Goal: Book appointment/travel/reservation

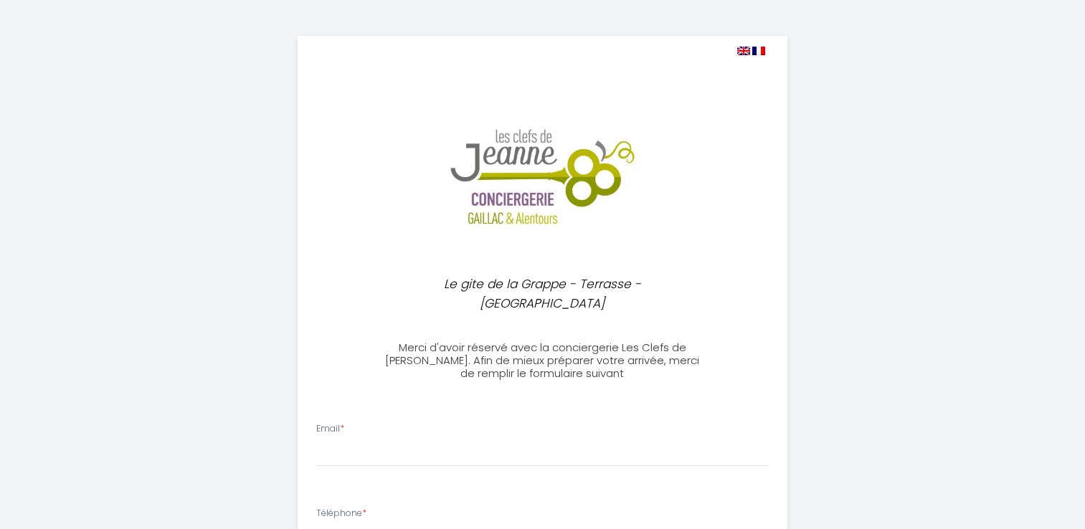
select select
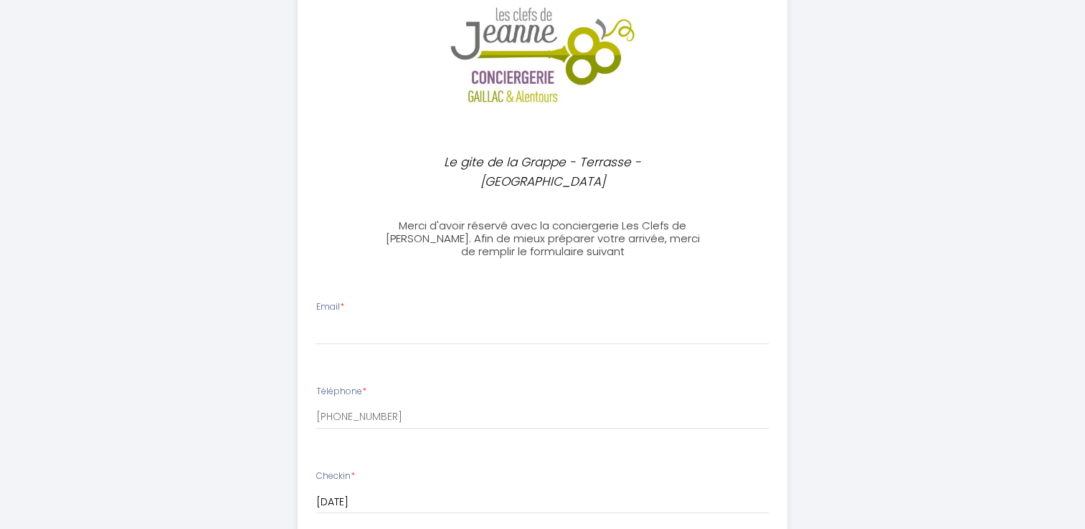
scroll to position [143, 0]
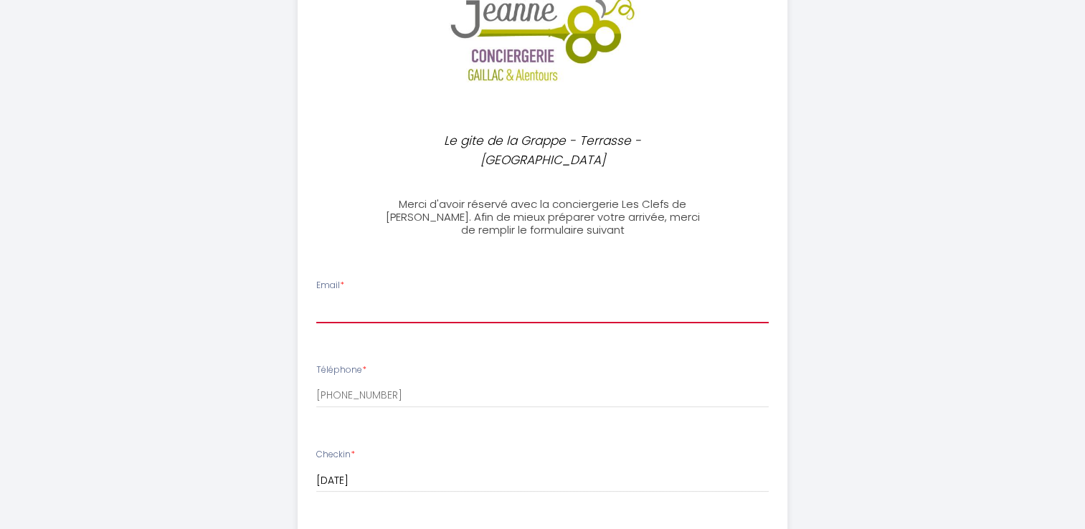
click at [338, 298] on input "Email *" at bounding box center [542, 311] width 452 height 26
type input "[EMAIL_ADDRESS][DOMAIN_NAME]"
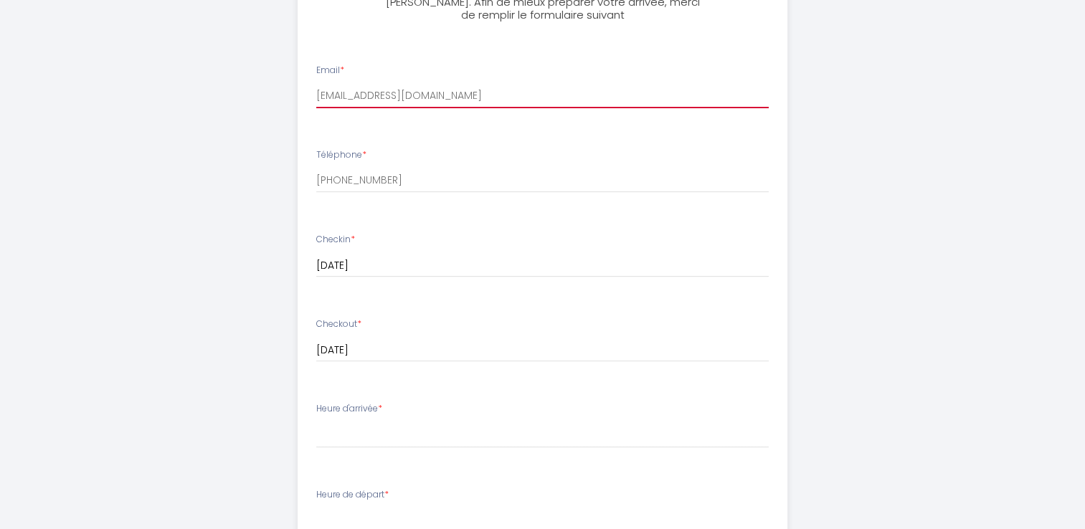
scroll to position [502, 0]
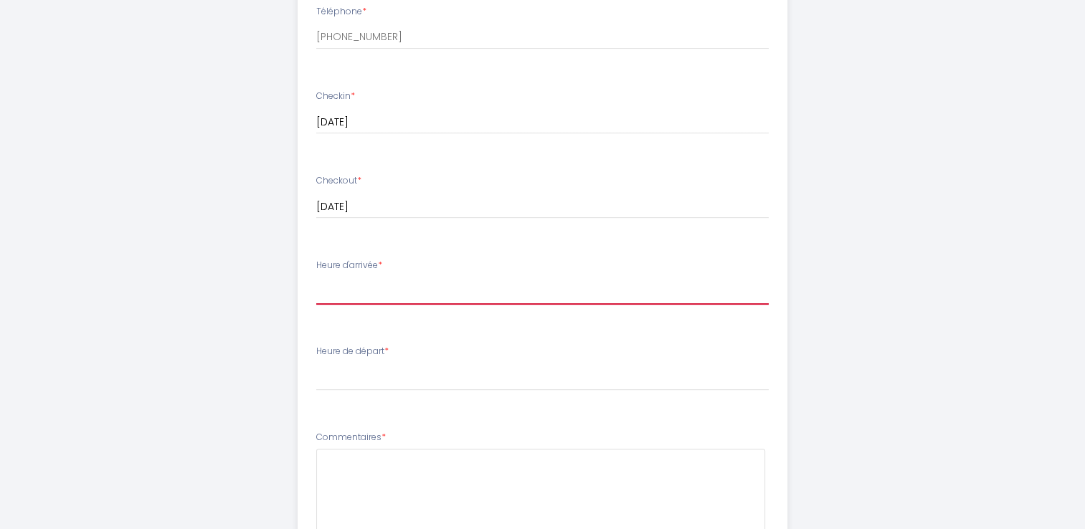
click at [343, 277] on select "15:00 15:30 16:00 16:30 17:00 17:30 18:00" at bounding box center [542, 290] width 452 height 27
select select "18:00"
click at [316, 277] on select "15:00 15:30 16:00 16:30 17:00 17:30 18:00" at bounding box center [542, 290] width 452 height 27
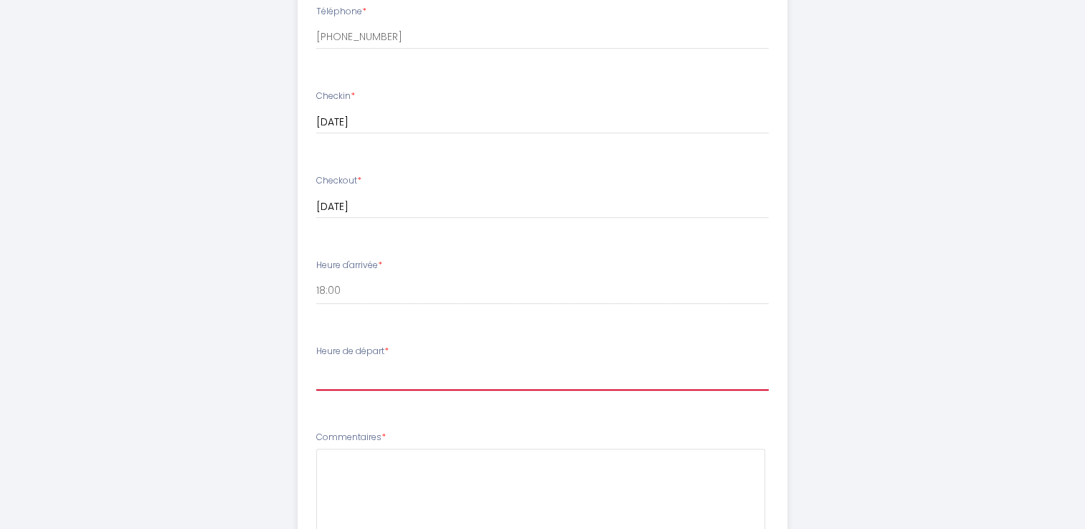
click at [323, 364] on select "00:00 00:30 01:00 01:30 02:00 02:30 03:00 03:30 04:00 04:30 05:00 05:30 06:00 0…" at bounding box center [542, 377] width 452 height 27
select select "07:30"
click at [316, 364] on select "00:00 00:30 01:00 01:30 02:00 02:30 03:00 03:30 04:00 04:30 05:00 05:30 06:00 0…" at bounding box center [542, 377] width 452 height 27
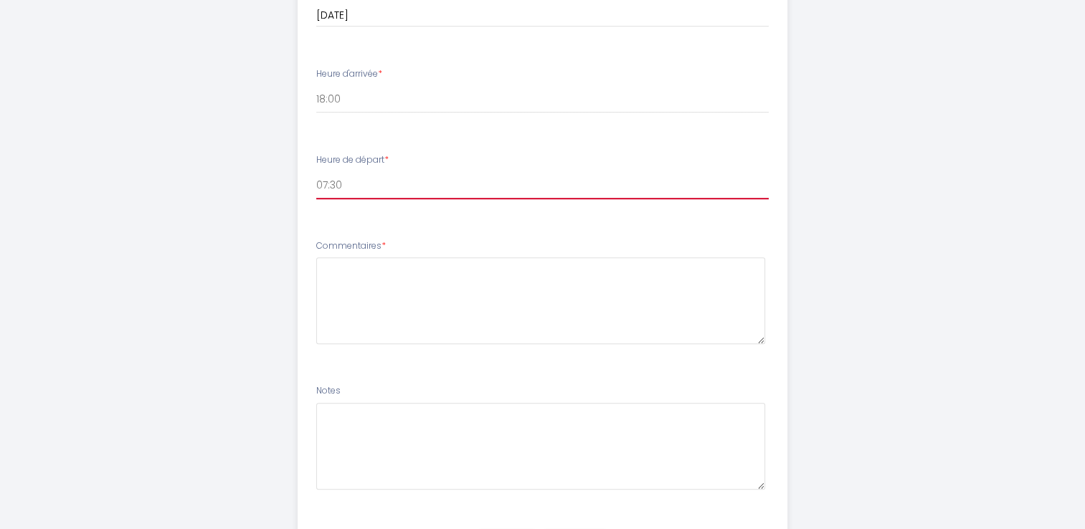
scroll to position [756, 0]
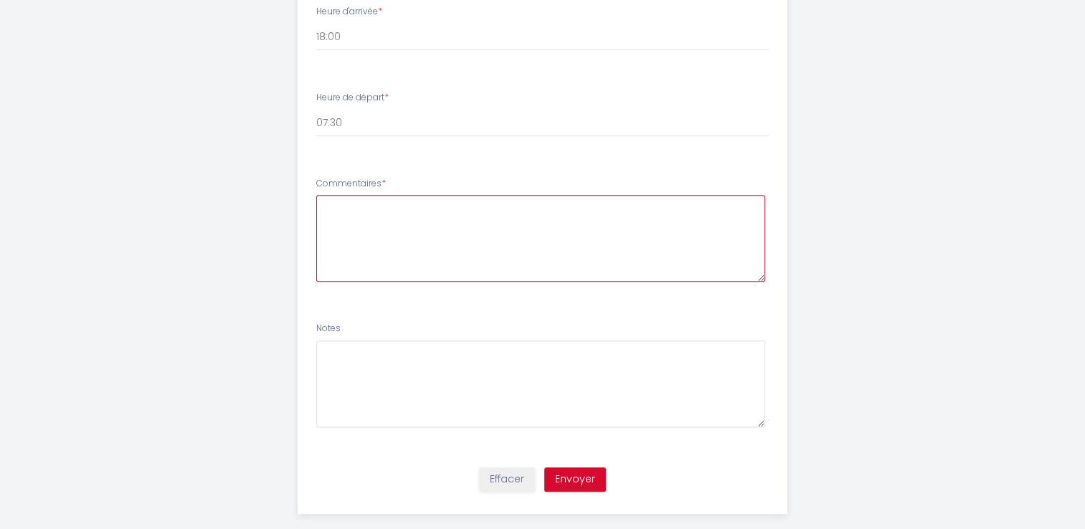
click at [381, 200] on textarea at bounding box center [540, 238] width 449 height 87
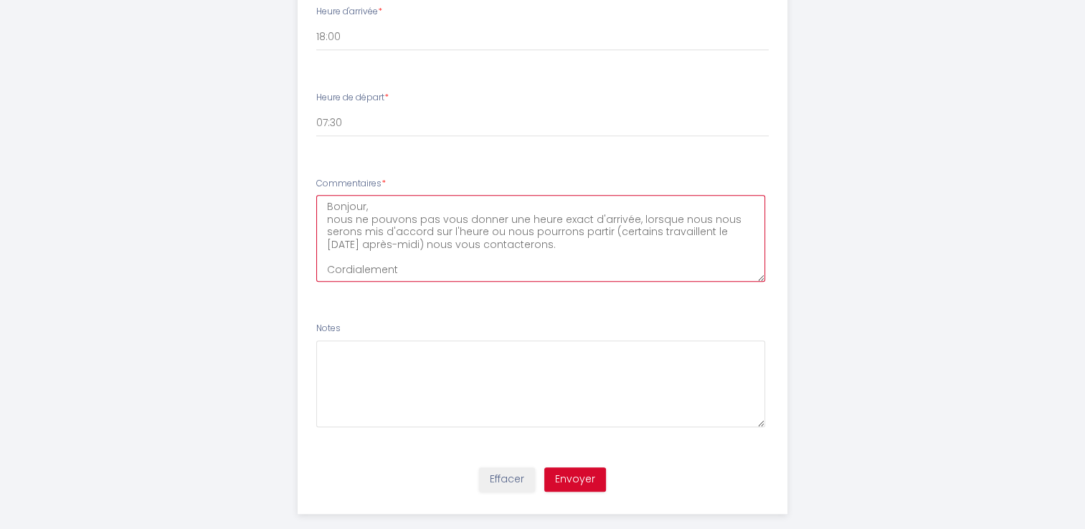
click at [579, 199] on textarea "Bonjour, nous ne pouvons pas vous donner une heure exact d'arrivée, lorsque nou…" at bounding box center [540, 238] width 449 height 87
click at [579, 200] on textarea "Bonjour, nous ne pouvons pas vous donner une heure exact d'arrivée, lorsque nou…" at bounding box center [540, 238] width 449 height 87
click at [493, 212] on textarea "Bonjour, nous ne pouvons pas vous donner une heure exacte d'arrivée, lorsque no…" at bounding box center [540, 238] width 449 height 87
click at [440, 254] on textarea "Bonjour, nous ne pouvons pas vous donner une heure exacte d'arrivée, lorsque no…" at bounding box center [540, 238] width 449 height 87
type textarea "Bonjour, nous ne pouvons pas vous donner une heure exacte d'arrivée, lorsque no…"
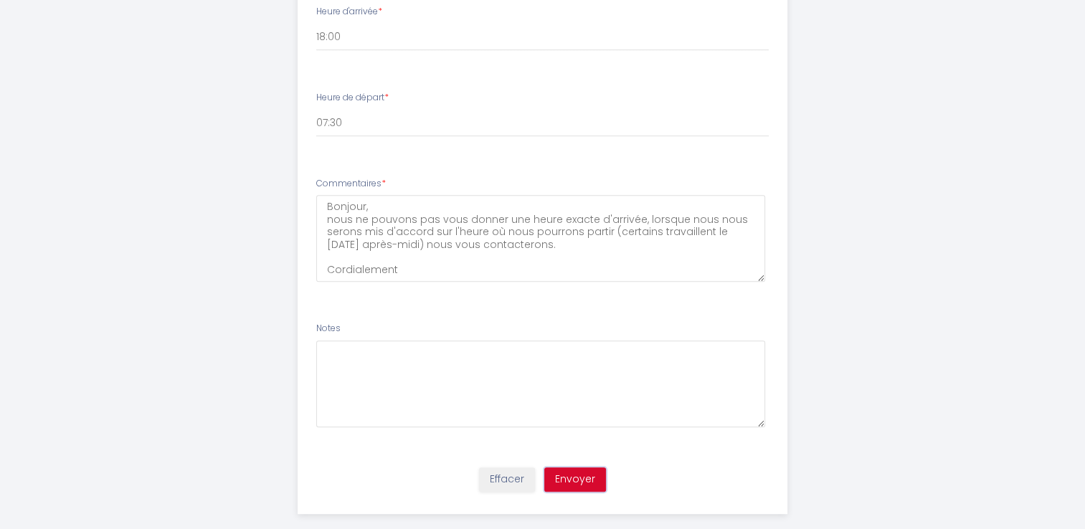
click at [576, 467] on button "Envoyer" at bounding box center [575, 479] width 62 height 24
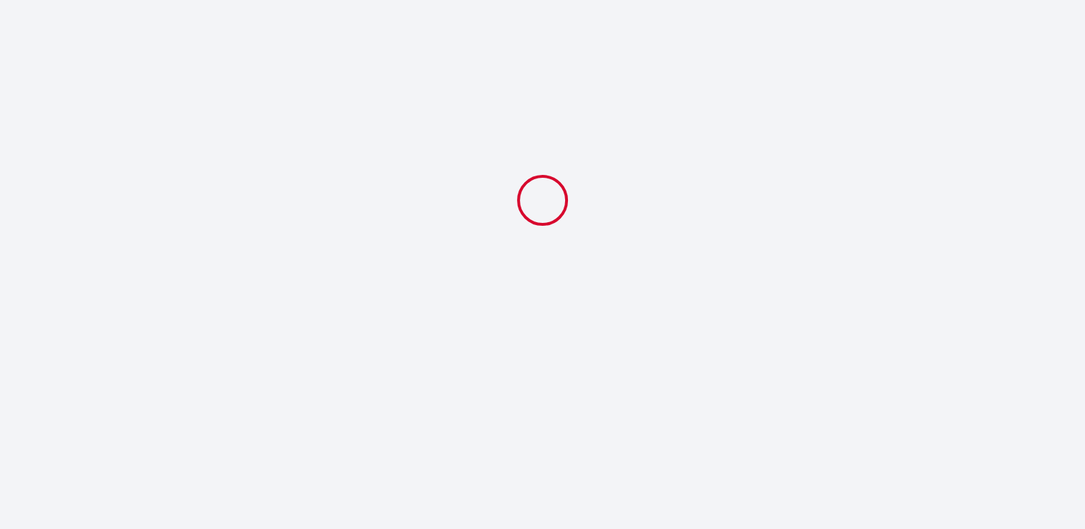
scroll to position [0, 0]
select select "18:00"
select select "07:30"
